Goal: Task Accomplishment & Management: Manage account settings

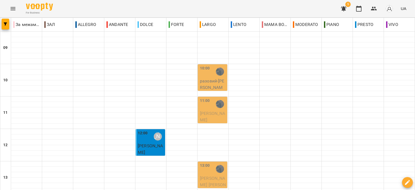
scroll to position [189, 0]
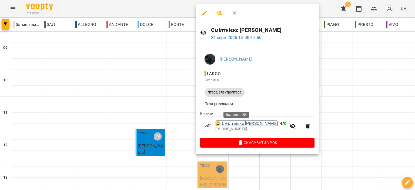
click at [230, 125] on link "😀 Смілтнієкс [PERSON_NAME]" at bounding box center [246, 123] width 62 height 6
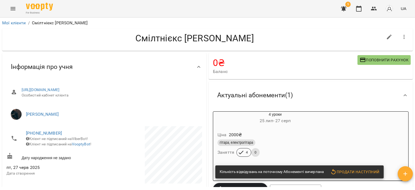
scroll to position [27, 0]
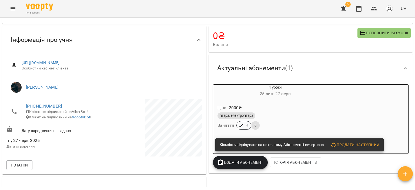
click at [309, 118] on div "гітара, електрогітара" at bounding box center [274, 115] width 115 height 6
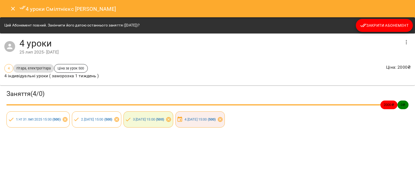
click at [405, 42] on icon "button" at bounding box center [406, 42] width 6 height 6
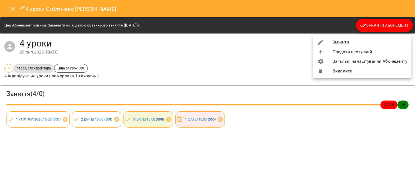
click at [361, 43] on li "Змінити" at bounding box center [362, 42] width 98 height 10
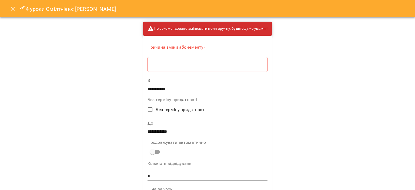
click at [224, 68] on div "* ​" at bounding box center [207, 64] width 120 height 15
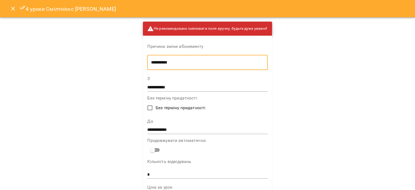
type textarea "**********"
click at [189, 127] on input "**********" at bounding box center [207, 130] width 120 height 9
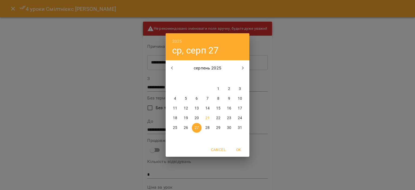
click at [207, 118] on p "21" at bounding box center [207, 117] width 4 height 5
type input "**********"
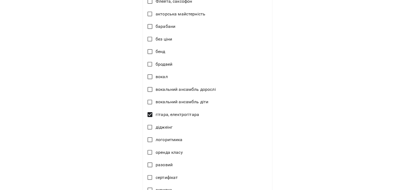
scroll to position [380, 0]
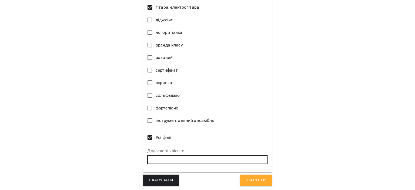
click at [247, 177] on span "Зберегти" at bounding box center [256, 180] width 20 height 7
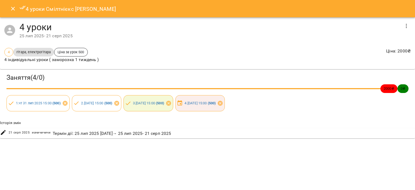
click at [14, 6] on icon "Close" at bounding box center [13, 8] width 6 height 6
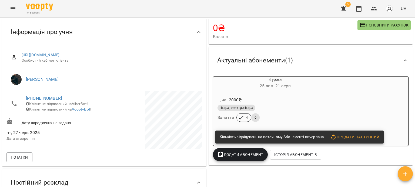
scroll to position [81, 0]
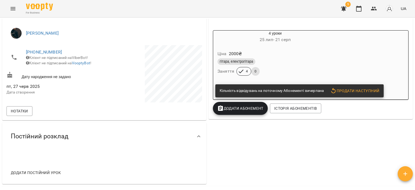
click at [241, 110] on span "Додати Абонемент" at bounding box center [240, 108] width 46 height 6
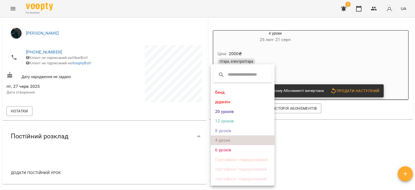
click at [230, 141] on li "4 уроки" at bounding box center [243, 140] width 64 height 10
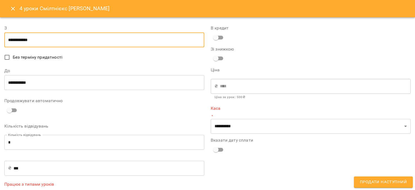
click at [90, 41] on input "**********" at bounding box center [104, 39] width 200 height 15
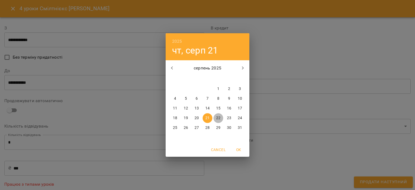
click at [219, 120] on p "22" at bounding box center [218, 117] width 4 height 5
type input "**********"
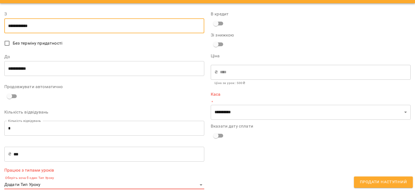
scroll to position [22, 0]
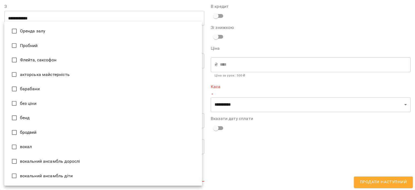
click at [125, 179] on body "For Business 5 UA Мої клієнти / Смілтнієкс [PERSON_NAME] [PERSON_NAME] 0 ₴ Бала…" at bounding box center [207, 103] width 415 height 207
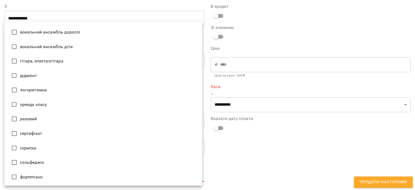
scroll to position [117, 0]
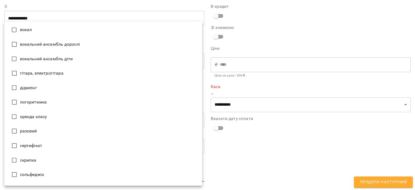
click at [53, 72] on li "гітара, електрогітара" at bounding box center [103, 73] width 198 height 15
type input "**********"
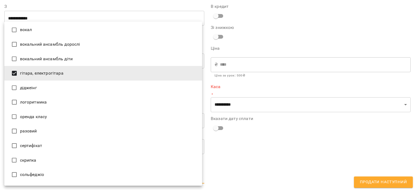
click at [256, 157] on div at bounding box center [207, 95] width 415 height 190
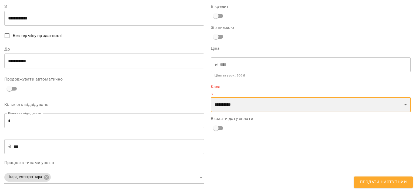
click at [260, 107] on select "**********" at bounding box center [311, 104] width 200 height 15
select select "****"
click at [211, 97] on select "**********" at bounding box center [311, 104] width 200 height 15
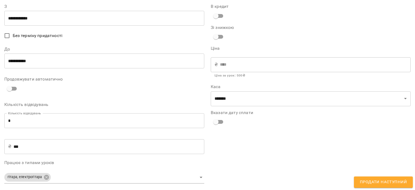
click at [252, 165] on div "**********" at bounding box center [310, 94] width 206 height 194
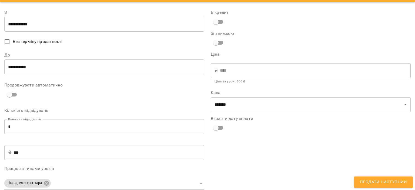
scroll to position [23, 0]
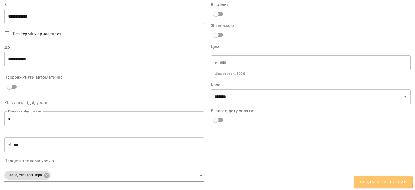
click at [374, 180] on span "Продати наступний" at bounding box center [383, 182] width 47 height 7
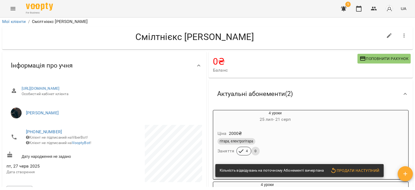
scroll to position [0, 0]
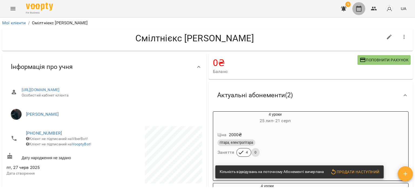
click at [360, 14] on button "button" at bounding box center [358, 8] width 13 height 13
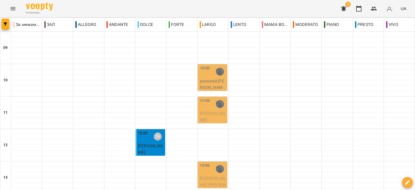
click at [348, 9] on button "button" at bounding box center [343, 8] width 13 height 13
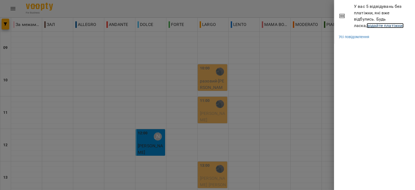
click at [371, 27] on link "додайте платіжки!" at bounding box center [385, 25] width 37 height 5
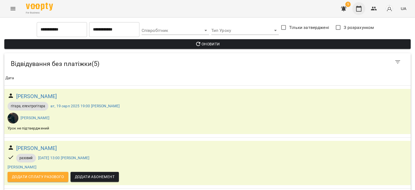
click at [361, 7] on icon "button" at bounding box center [358, 9] width 5 height 6
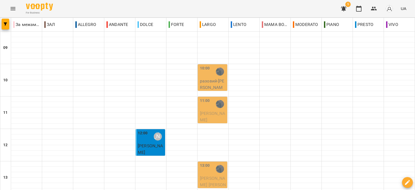
scroll to position [185, 0]
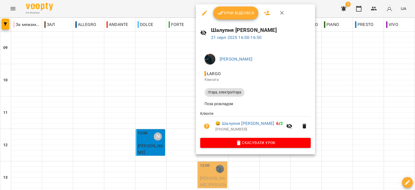
click at [232, 14] on span "Урок відбувся" at bounding box center [235, 13] width 37 height 6
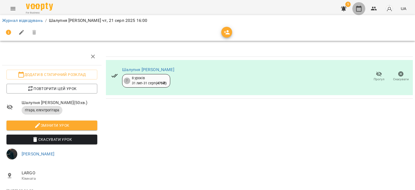
click at [358, 11] on icon "button" at bounding box center [358, 8] width 6 height 6
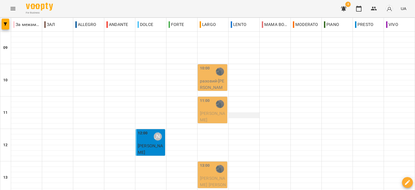
scroll to position [54, 0]
click at [133, 145] on div at bounding box center [119, 147] width 31 height 5
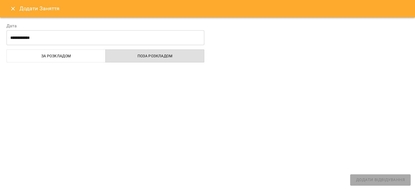
select select
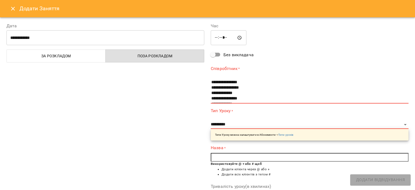
click at [15, 5] on icon "Close" at bounding box center [13, 8] width 6 height 6
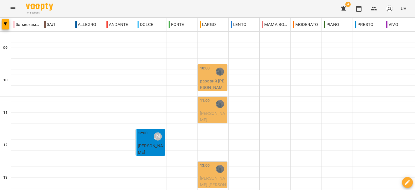
click at [148, 143] on p "[PERSON_NAME]" at bounding box center [151, 149] width 26 height 13
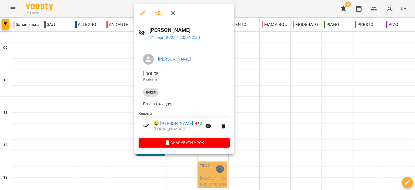
click at [173, 16] on button "button" at bounding box center [172, 12] width 13 height 13
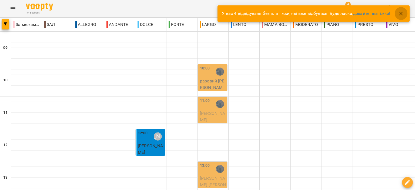
click at [401, 12] on icon "button" at bounding box center [401, 13] width 6 height 6
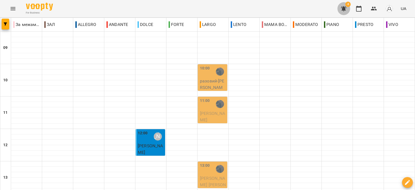
click at [344, 14] on button "button" at bounding box center [343, 8] width 13 height 13
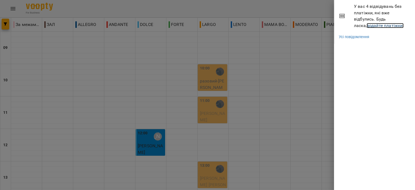
click at [377, 26] on link "додайте платіжки!" at bounding box center [385, 25] width 37 height 5
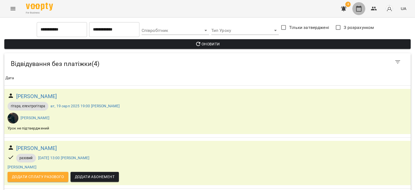
click at [357, 14] on button "button" at bounding box center [358, 8] width 13 height 13
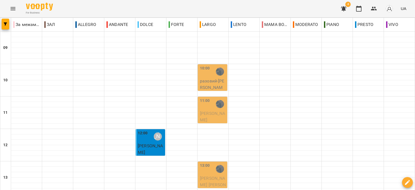
scroll to position [266, 0]
